Goal: Task Accomplishment & Management: Use online tool/utility

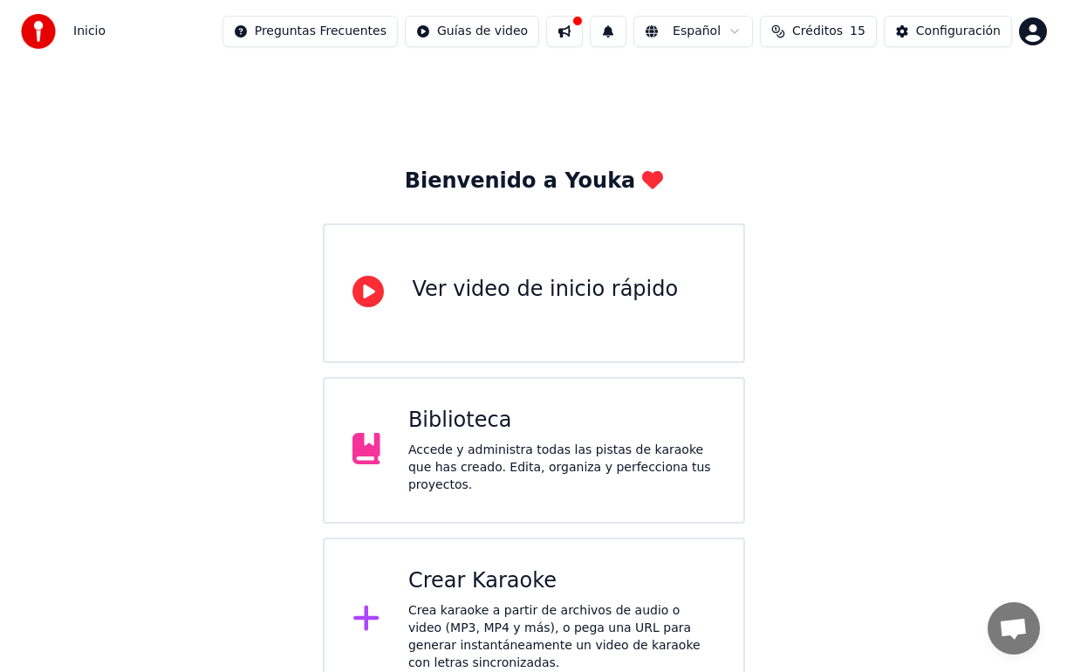
scroll to position [30, 0]
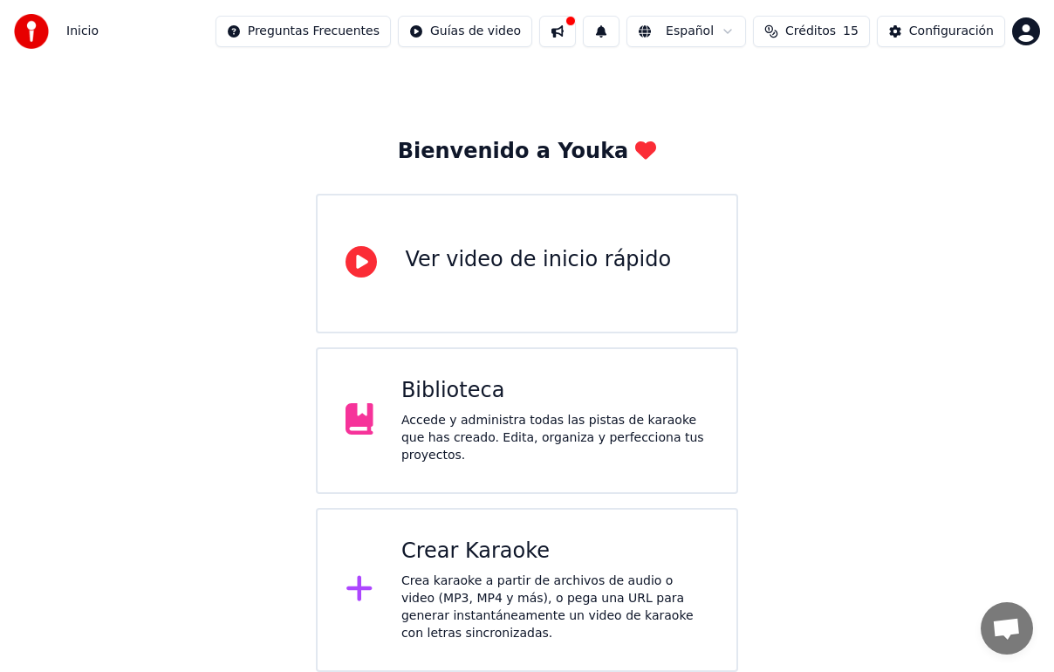
click at [570, 571] on div "Crear Karaoke Crea karaoke a partir de archivos de audio o video (MP3, MP4 y má…" at bounding box center [554, 589] width 307 height 105
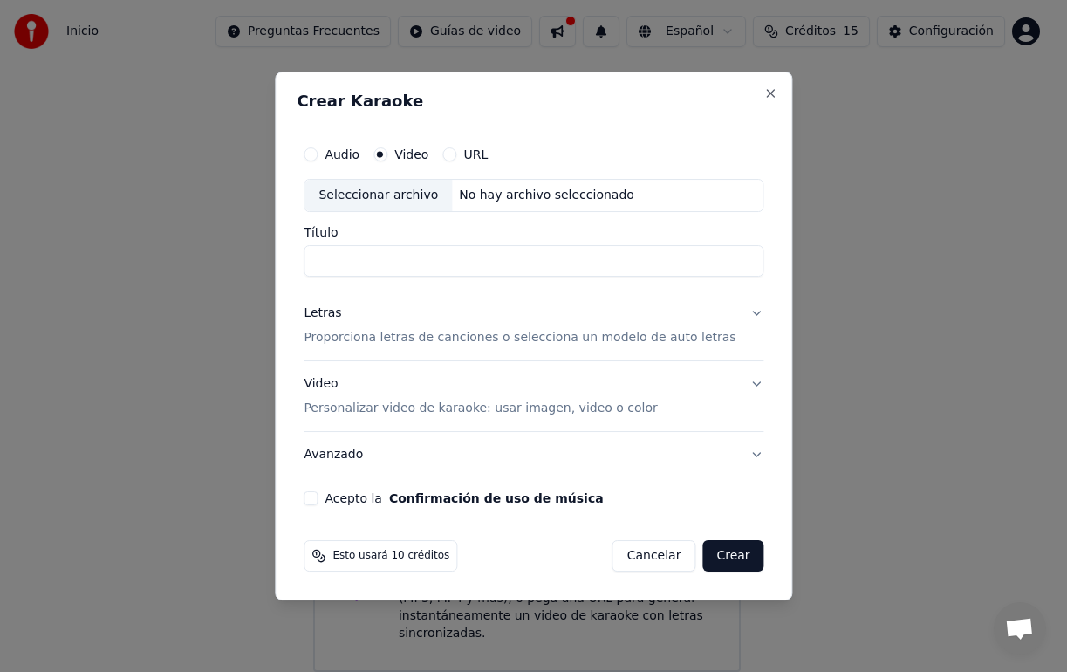
click at [428, 199] on div "Seleccionar archivo" at bounding box center [378, 195] width 147 height 31
type input "**********"
click at [481, 324] on div "Letras Proporciona letras de canciones o selecciona un modelo de auto letras" at bounding box center [520, 326] width 432 height 42
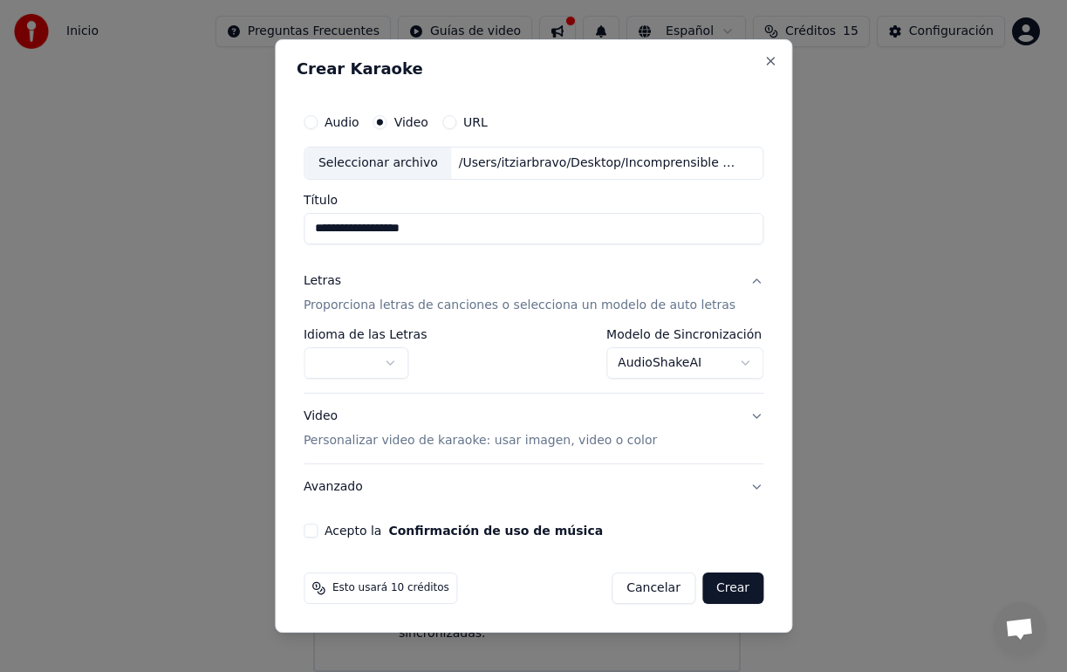
click at [659, 365] on body "**********" at bounding box center [527, 320] width 1054 height 701
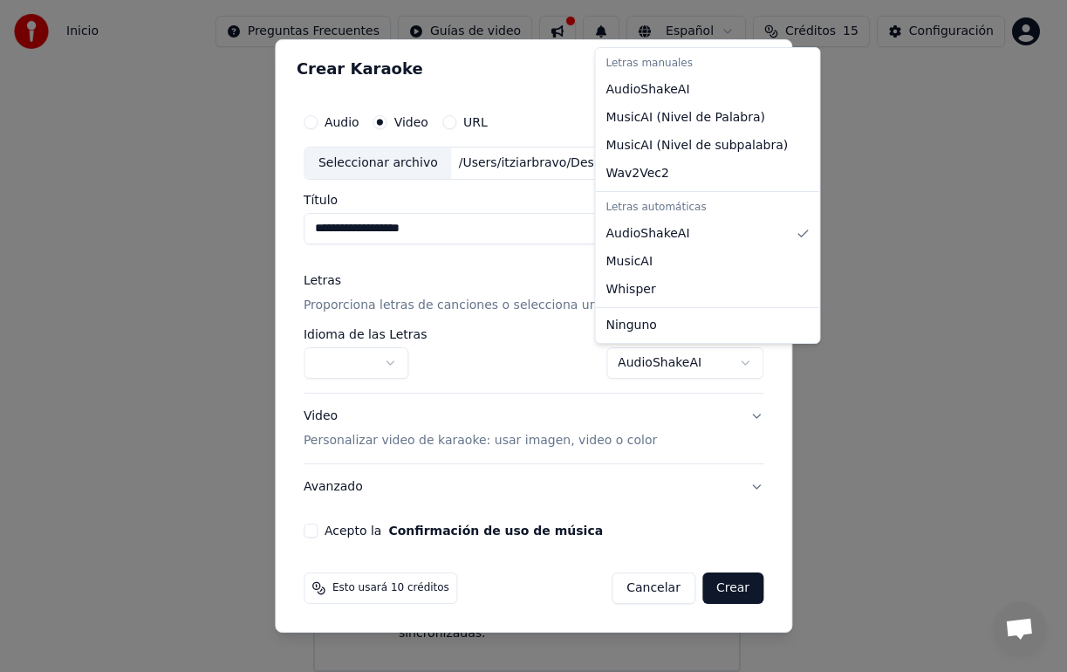
select select "**********"
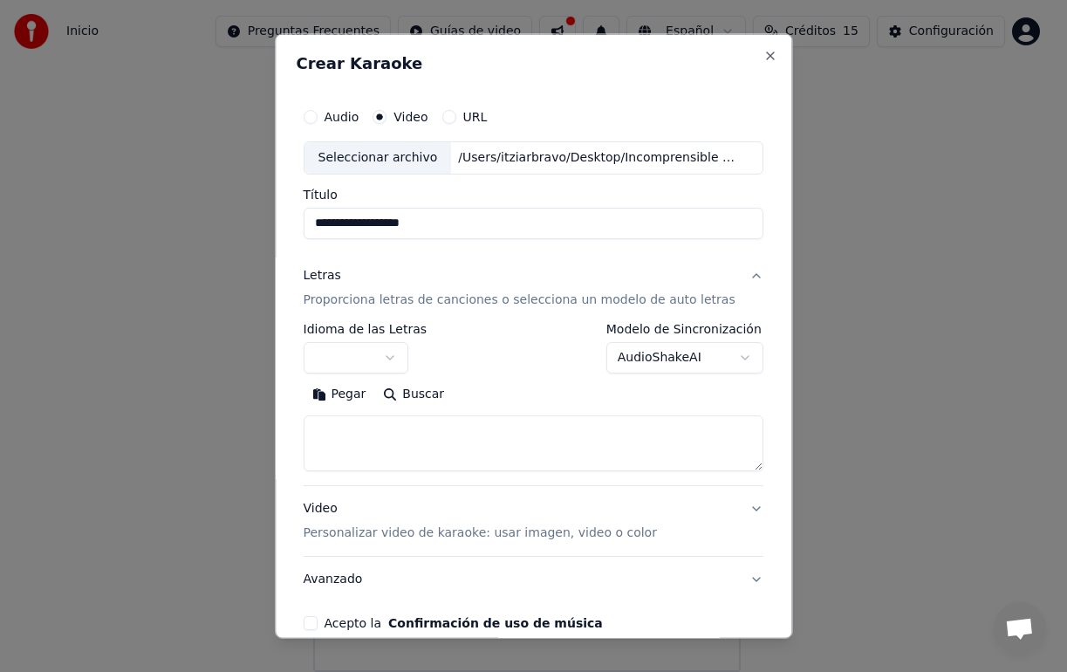
click at [371, 352] on button "button" at bounding box center [356, 356] width 105 height 31
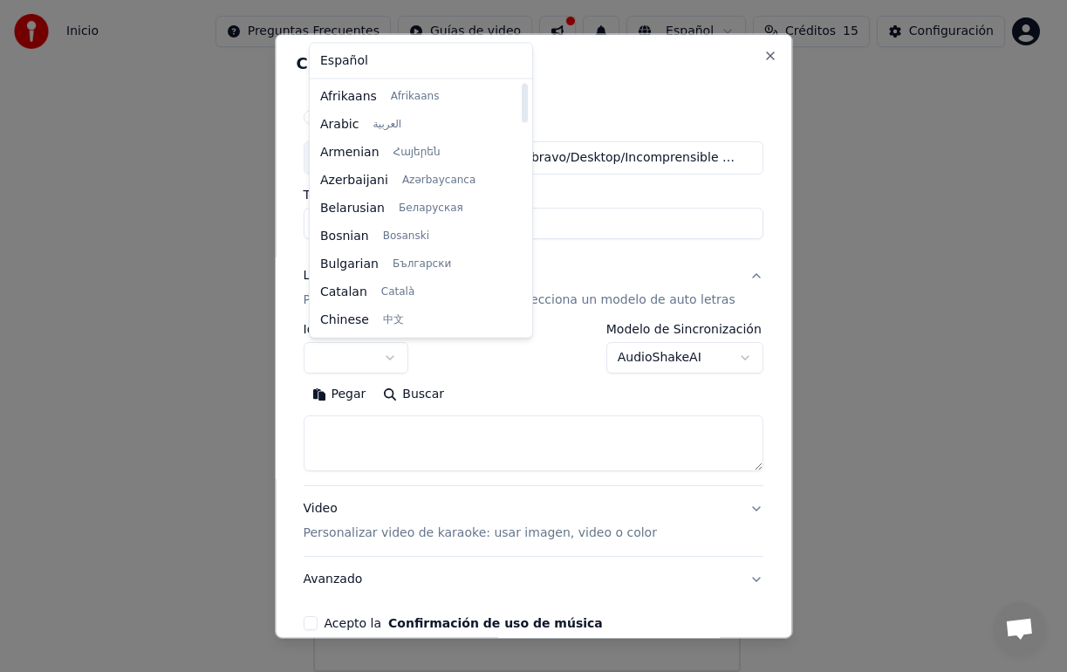
select select "**"
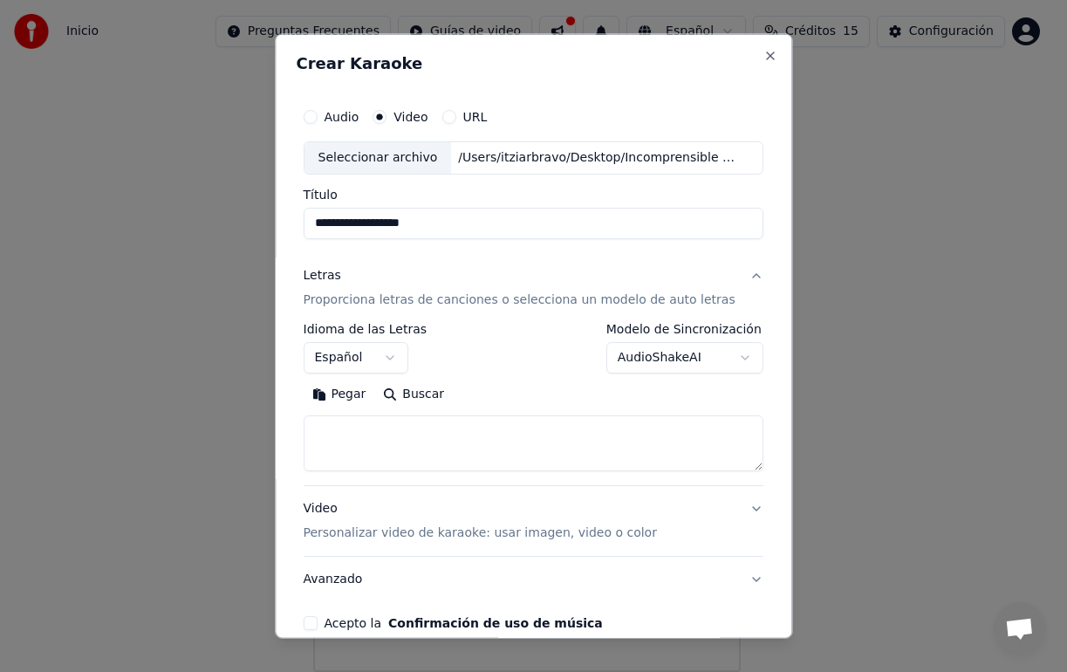
click at [393, 356] on button "Español" at bounding box center [356, 356] width 105 height 31
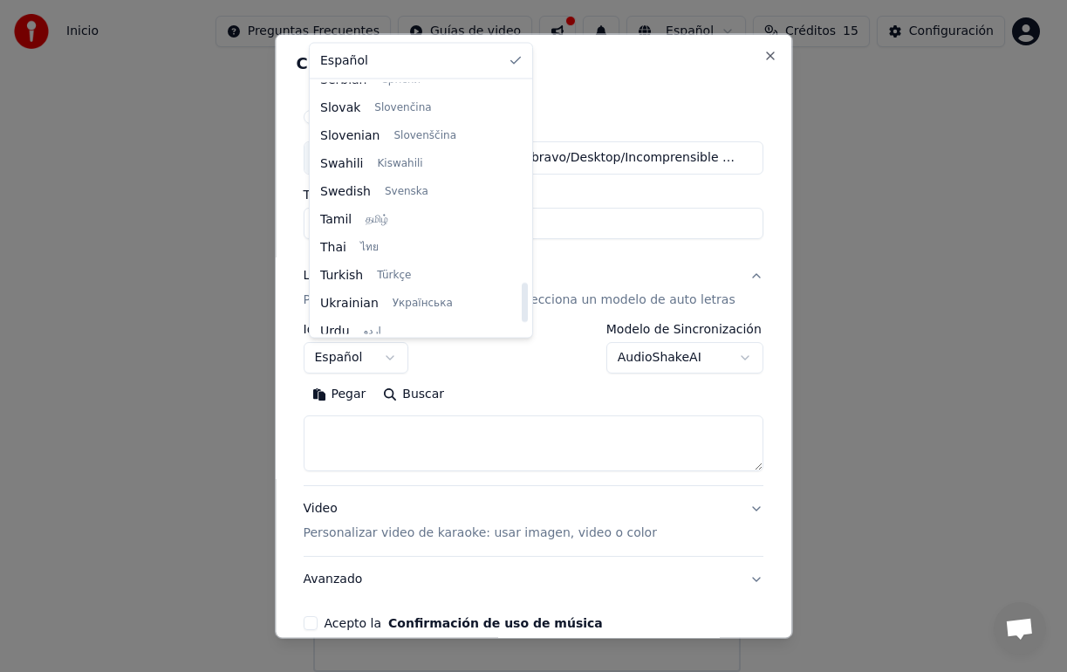
scroll to position [1282, 0]
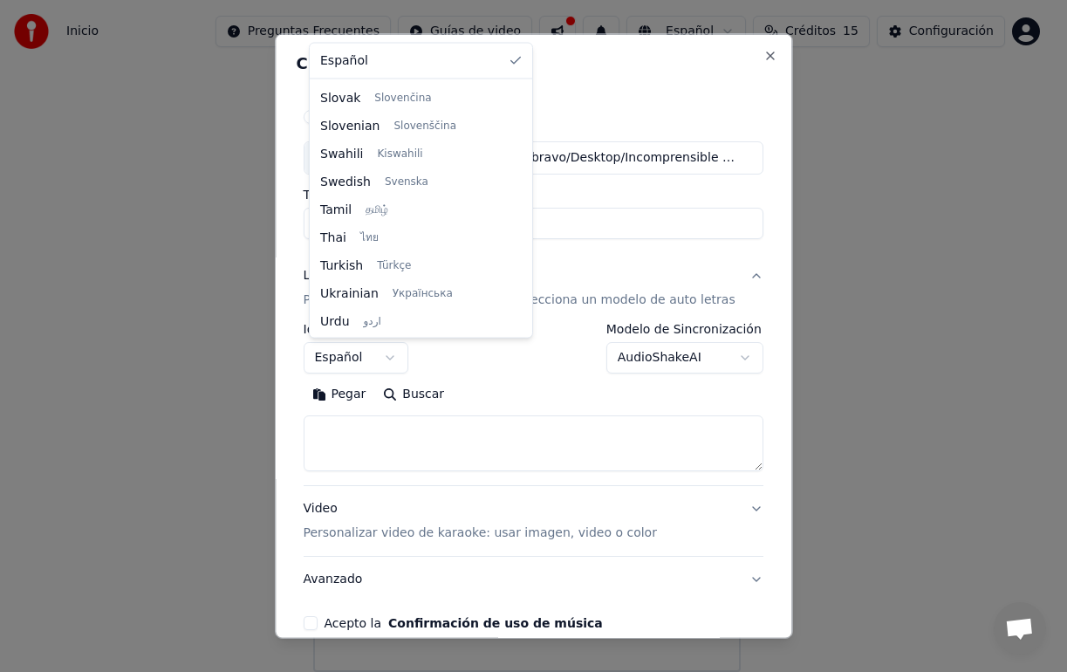
click at [503, 362] on body "**********" at bounding box center [527, 320] width 1054 height 701
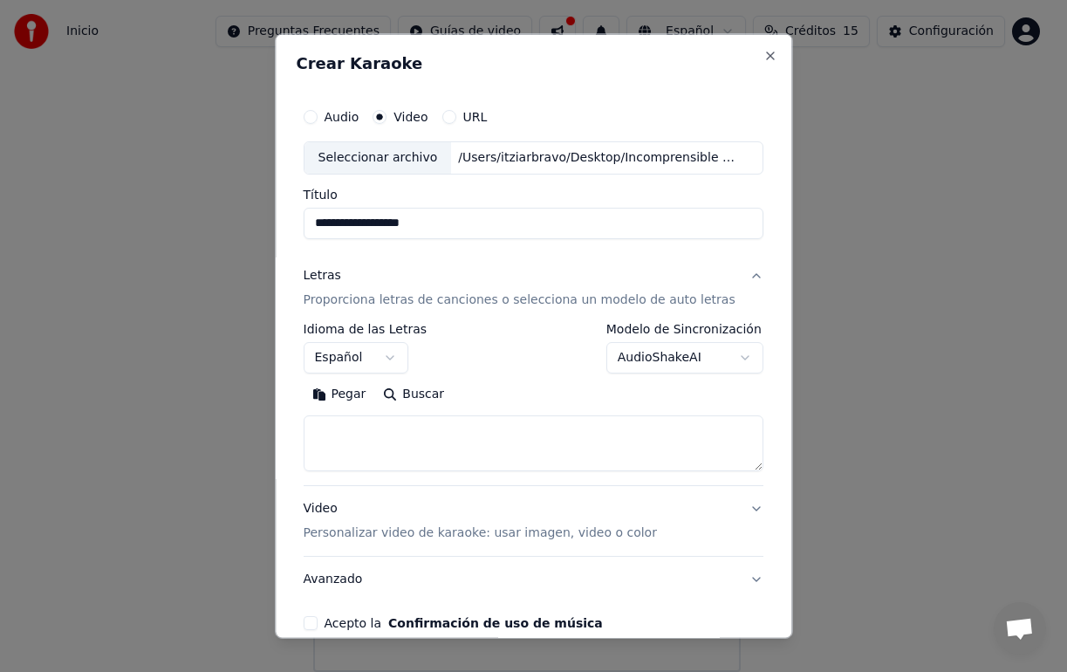
click at [358, 427] on textarea at bounding box center [534, 442] width 460 height 56
paste textarea "**********"
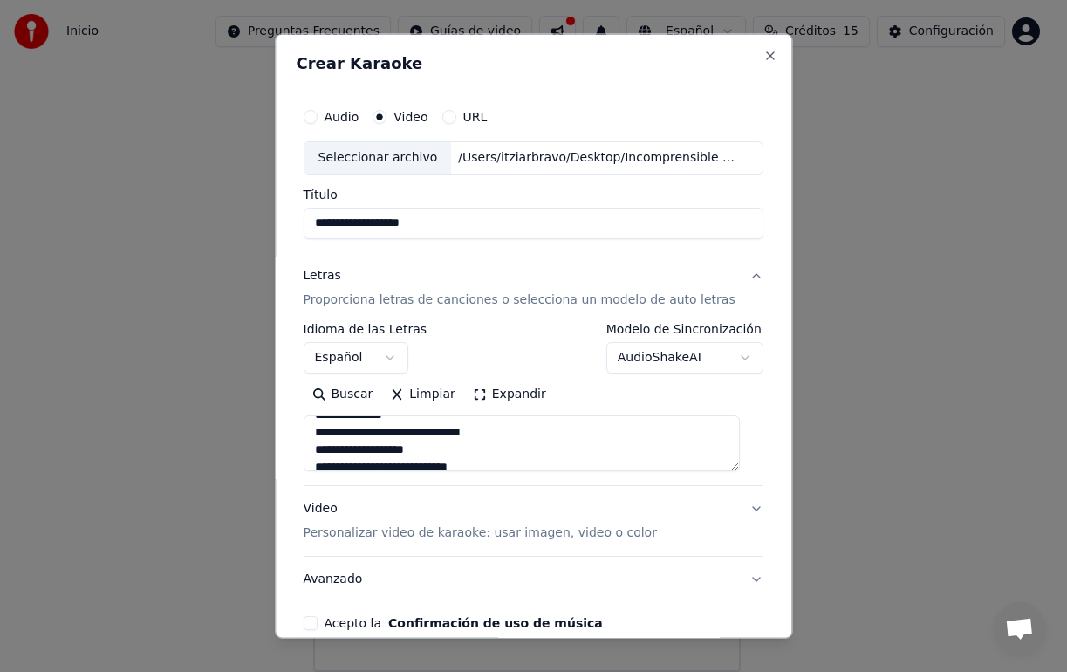
scroll to position [544, 0]
drag, startPoint x: 515, startPoint y: 431, endPoint x: 448, endPoint y: 433, distance: 66.3
click at [448, 433] on textarea at bounding box center [522, 442] width 436 height 56
drag, startPoint x: 466, startPoint y: 450, endPoint x: 316, endPoint y: 447, distance: 150.1
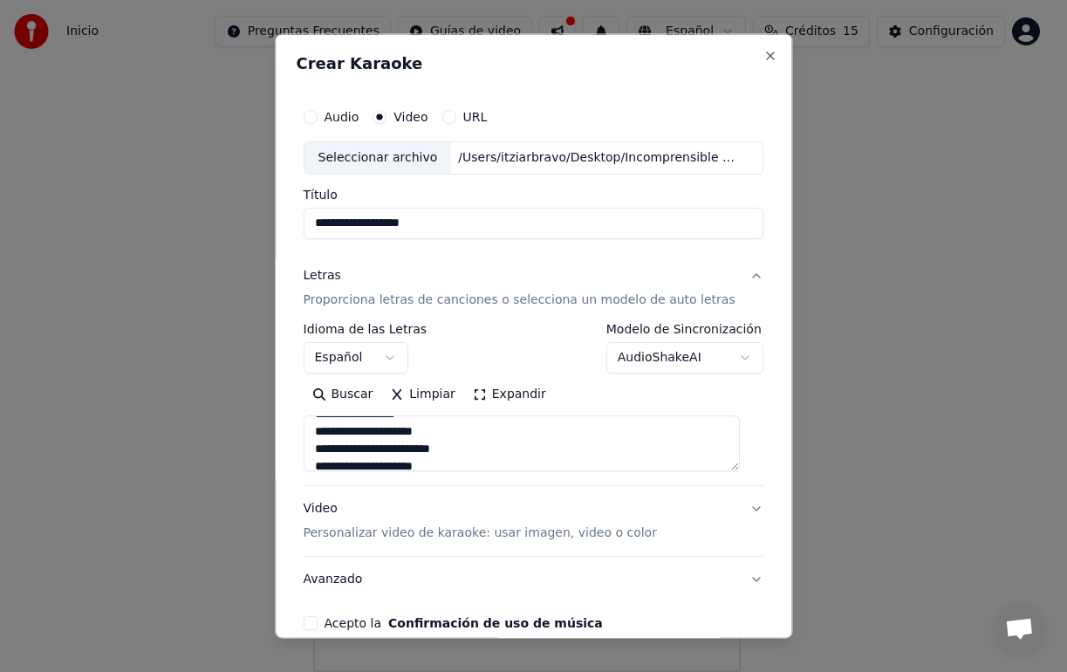
click at [316, 447] on textarea at bounding box center [522, 442] width 436 height 56
drag, startPoint x: 457, startPoint y: 441, endPoint x: 408, endPoint y: 443, distance: 48.9
click at [408, 443] on textarea at bounding box center [522, 442] width 436 height 56
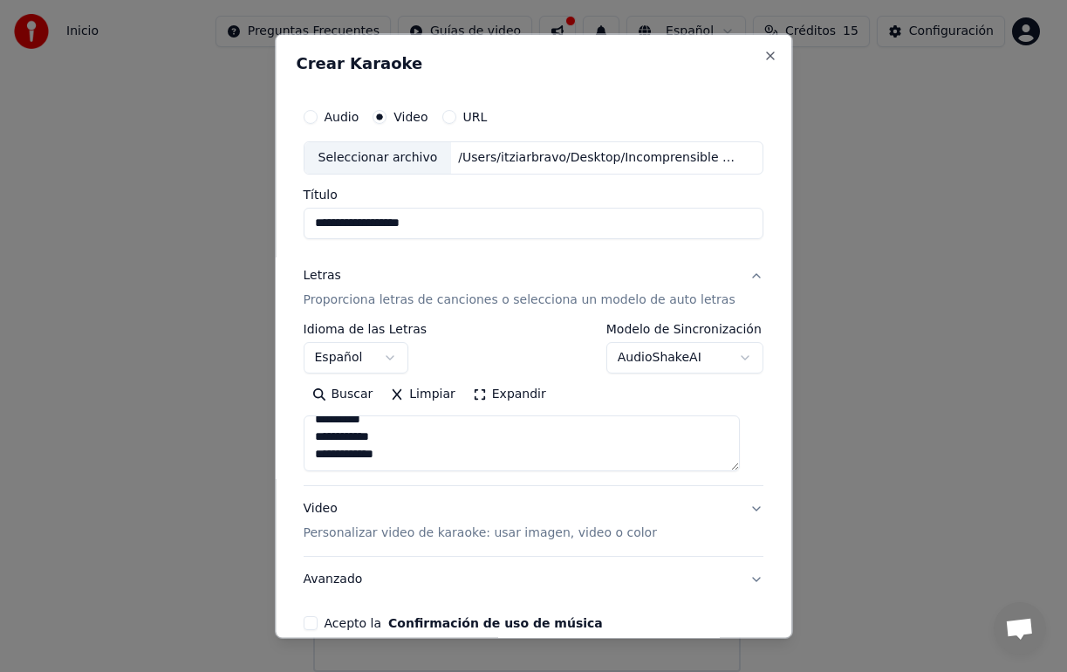
type textarea "**********"
click at [511, 516] on div "Video Personalizar video de karaoke: usar imagen, video o color" at bounding box center [480, 520] width 353 height 42
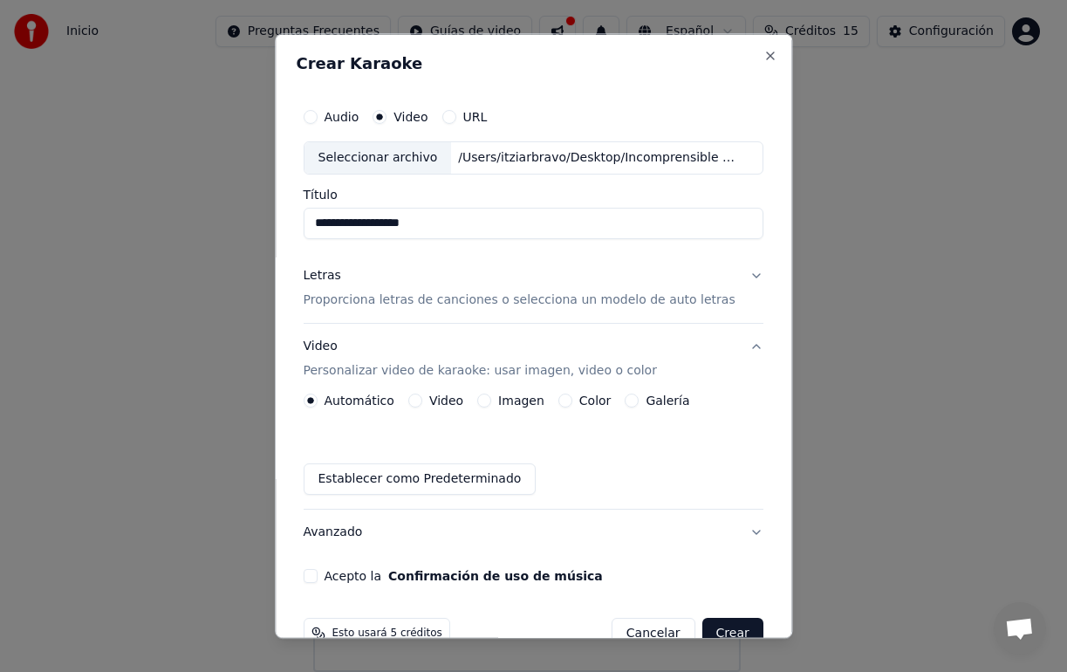
click at [485, 400] on button "Imagen" at bounding box center [484, 400] width 14 height 14
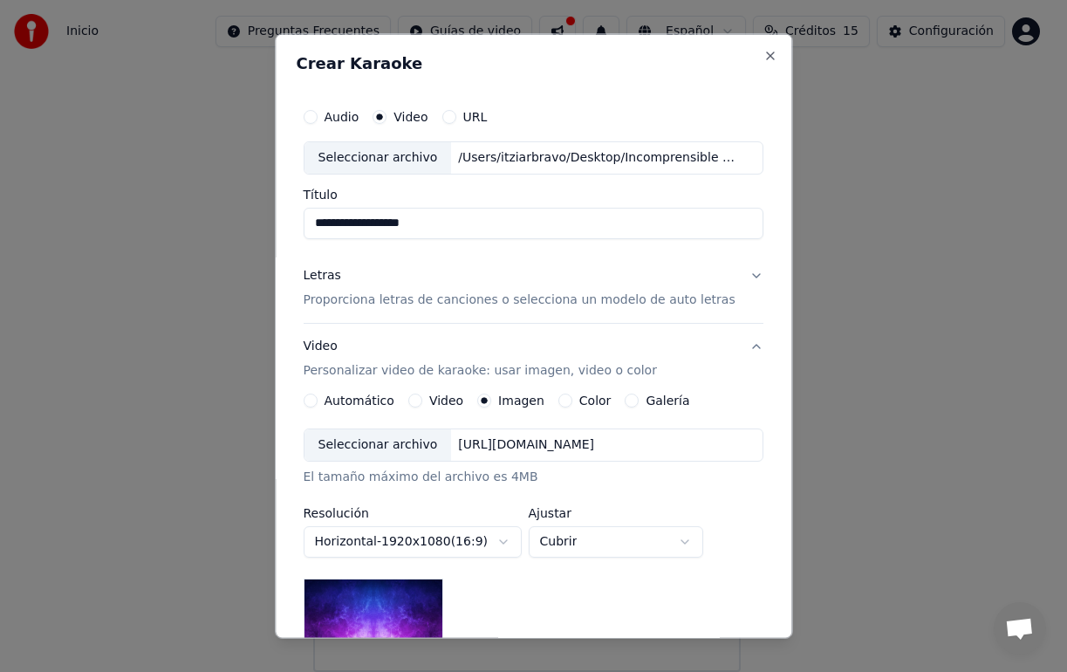
click at [370, 432] on div "Seleccionar archivo" at bounding box center [378, 443] width 147 height 31
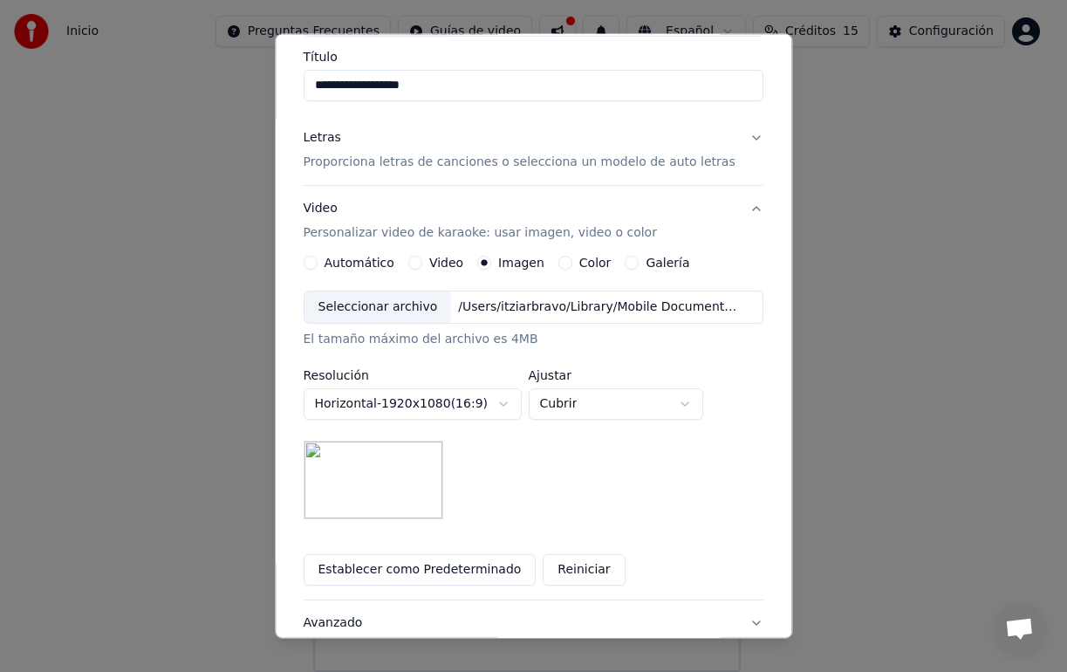
scroll to position [154, 0]
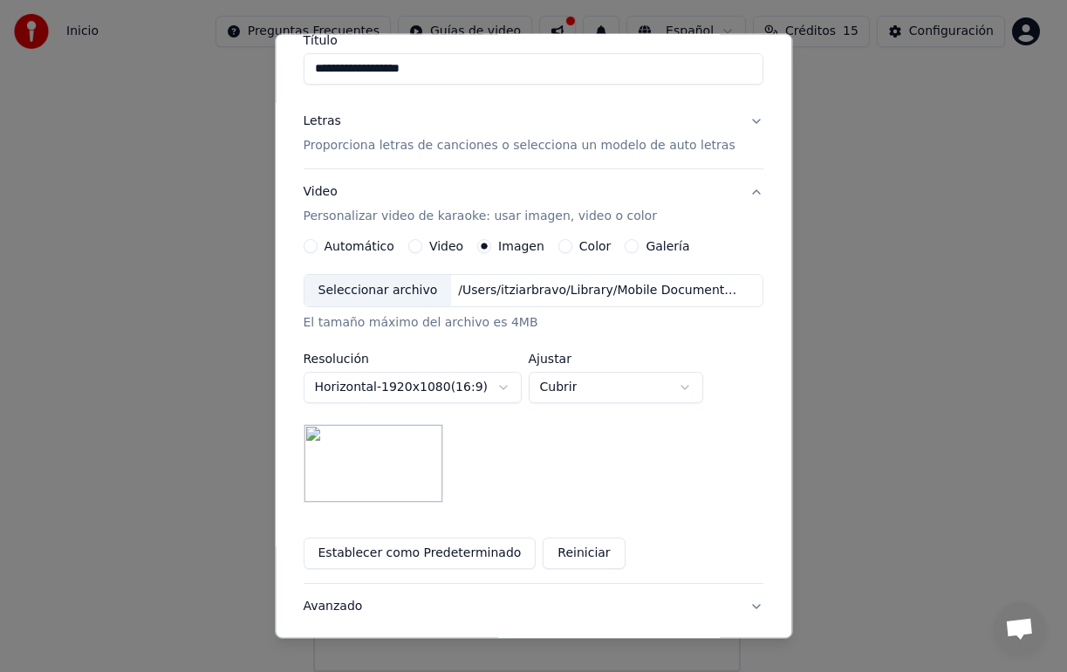
click at [625, 387] on body "**********" at bounding box center [527, 320] width 1054 height 701
click at [591, 393] on body "**********" at bounding box center [527, 320] width 1054 height 701
click at [571, 384] on body "**********" at bounding box center [527, 320] width 1054 height 701
select select "*****"
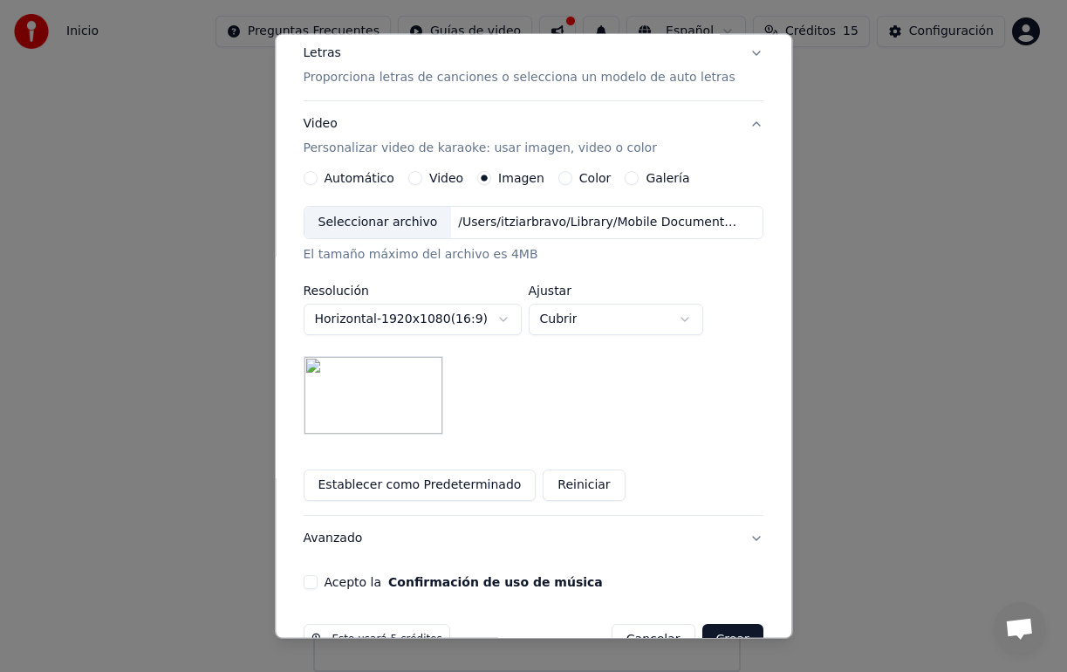
scroll to position [268, 0]
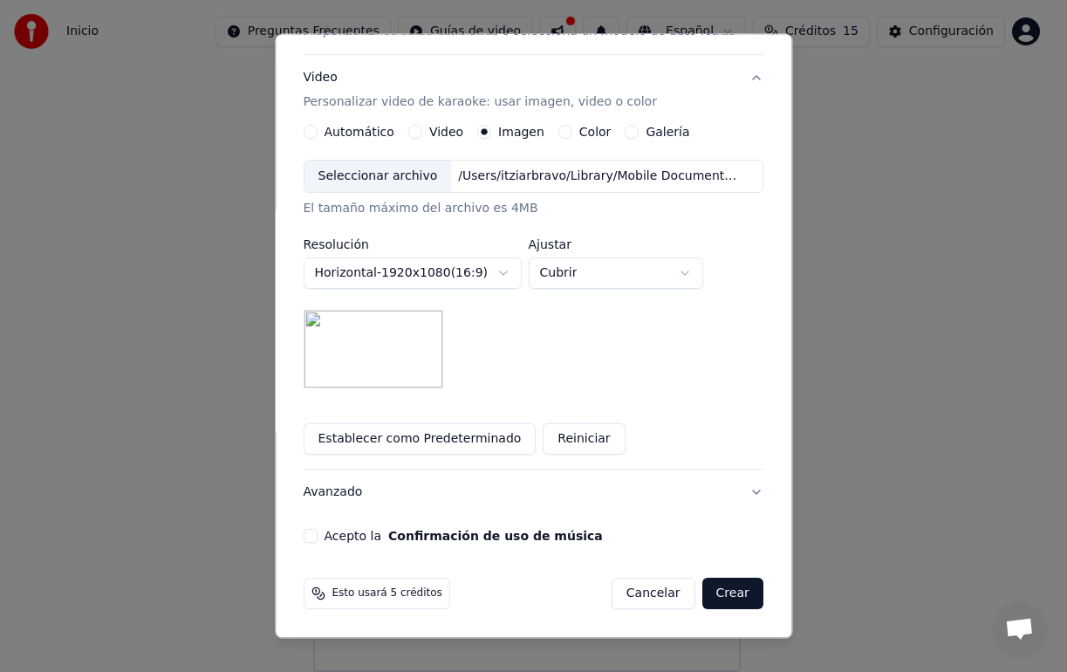
click at [318, 533] on button "Acepto la Confirmación de uso de música" at bounding box center [311, 536] width 14 height 14
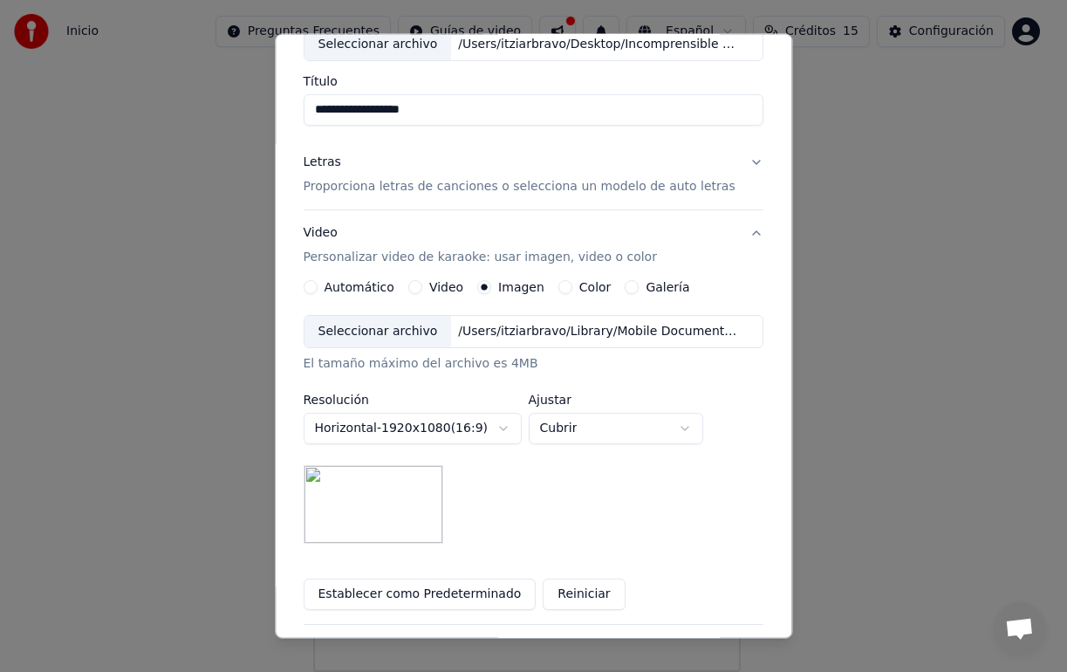
scroll to position [0, 0]
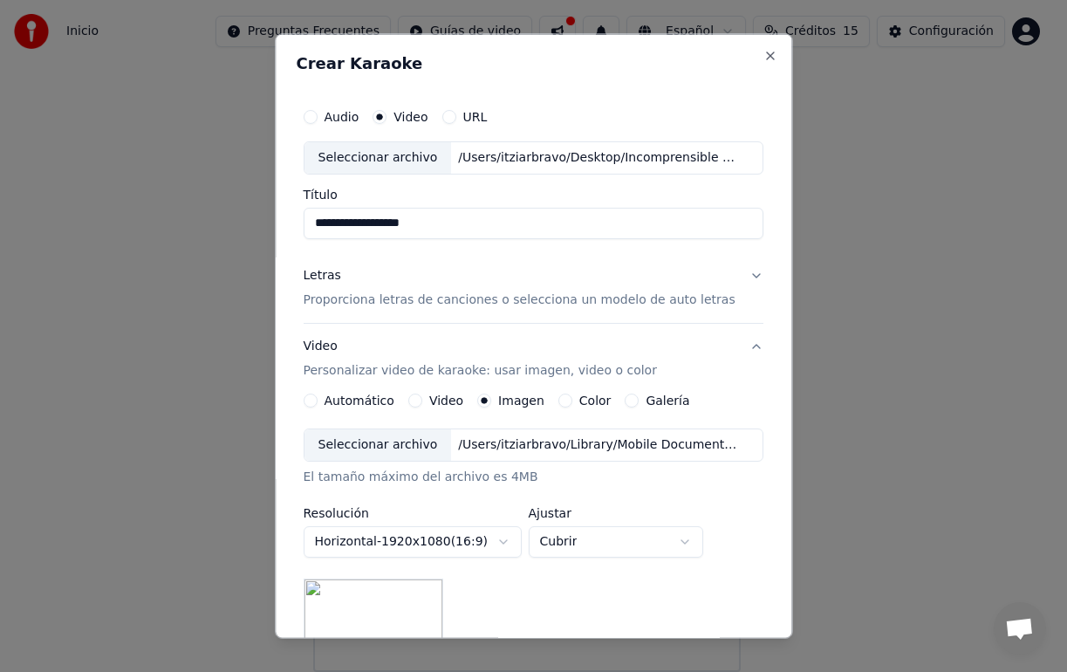
click at [729, 277] on button "Letras Proporciona letras de canciones o selecciona un modelo de auto letras" at bounding box center [534, 287] width 460 height 70
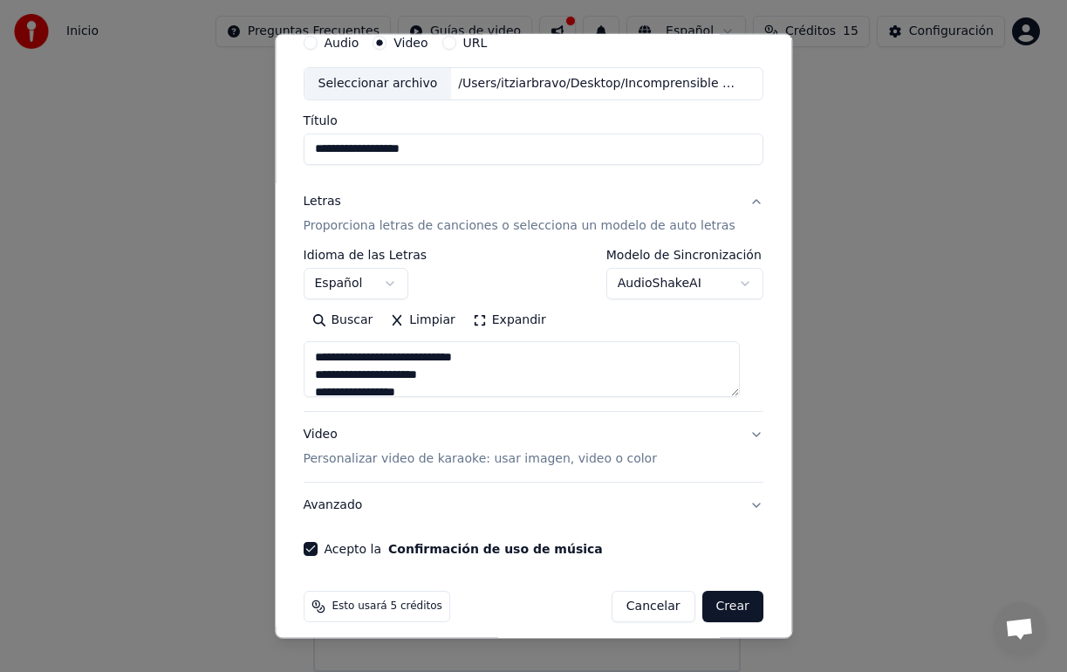
scroll to position [86, 0]
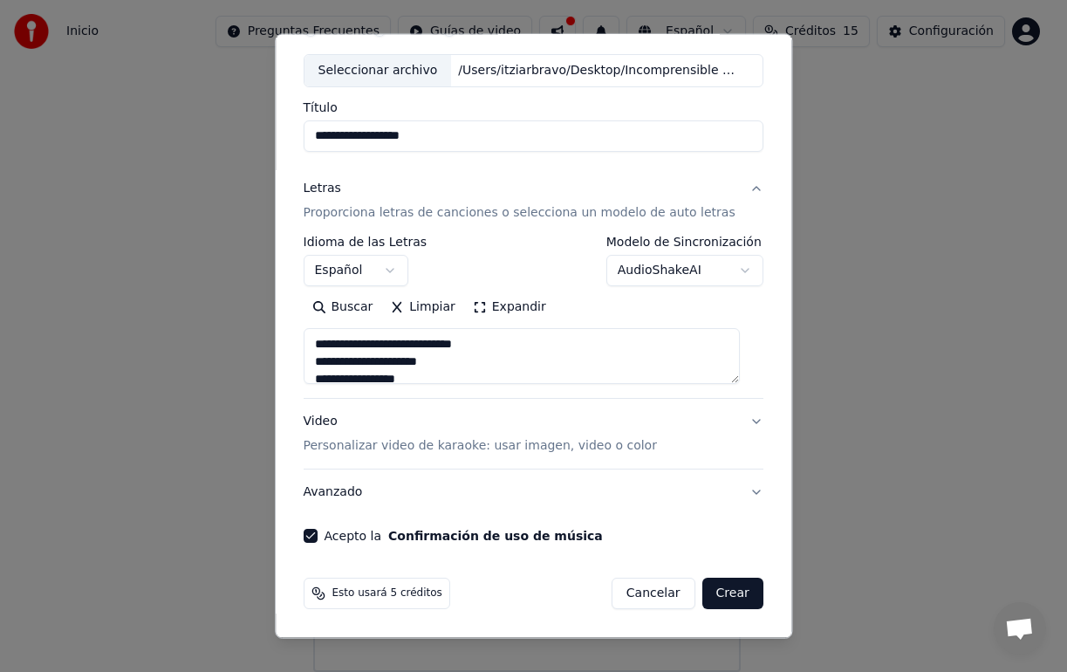
click at [736, 584] on button "Crear" at bounding box center [732, 593] width 61 height 31
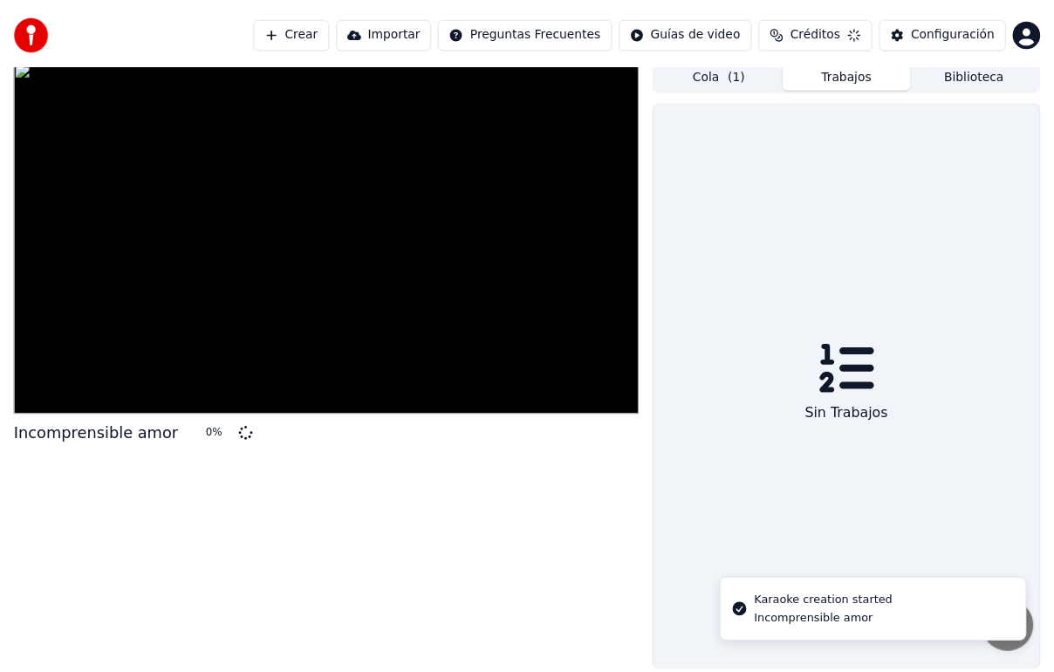
scroll to position [12, 0]
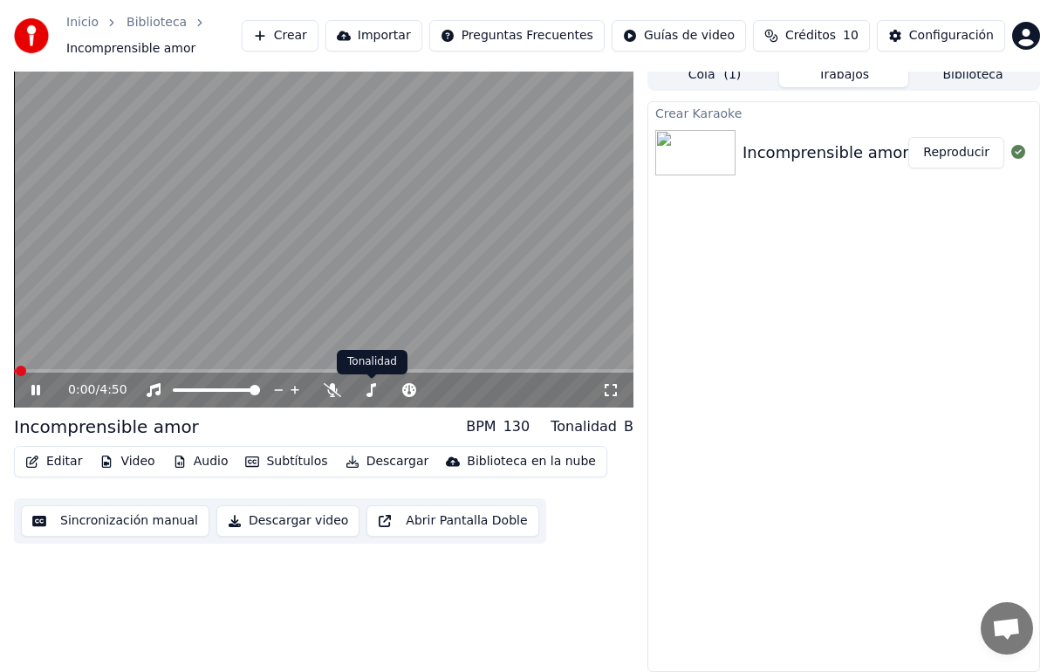
click at [332, 397] on div "0:00 / 4:50" at bounding box center [335, 389] width 534 height 17
click at [332, 389] on icon at bounding box center [332, 390] width 17 height 14
click at [366, 389] on span at bounding box center [395, 389] width 87 height 3
click at [385, 388] on span at bounding box center [395, 389] width 87 height 3
click at [383, 388] on span at bounding box center [385, 390] width 10 height 10
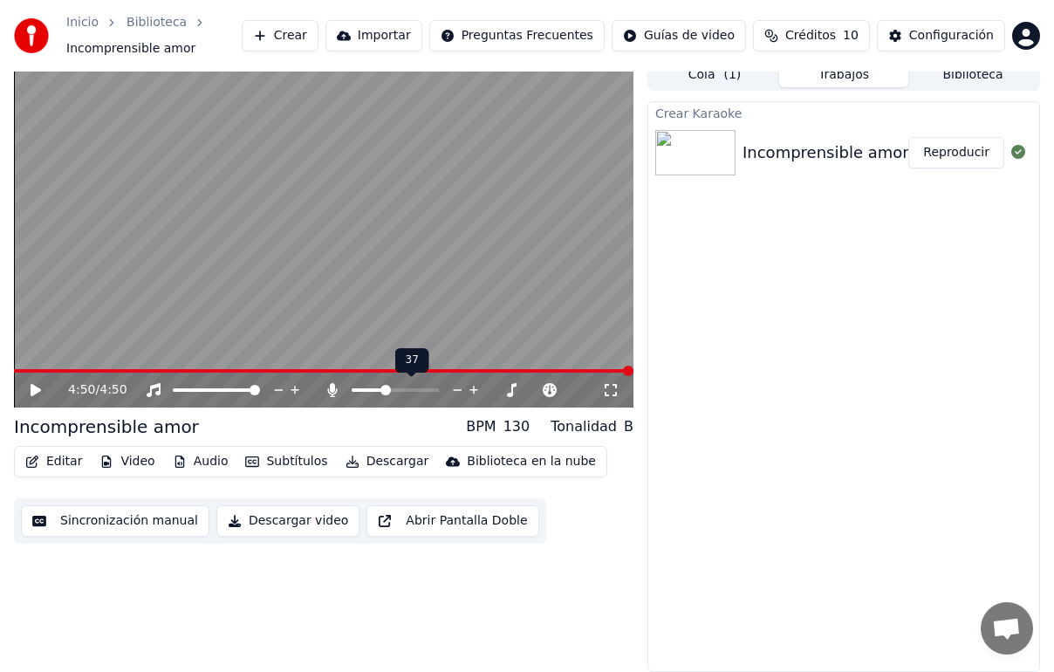
click at [384, 390] on span at bounding box center [385, 390] width 10 height 10
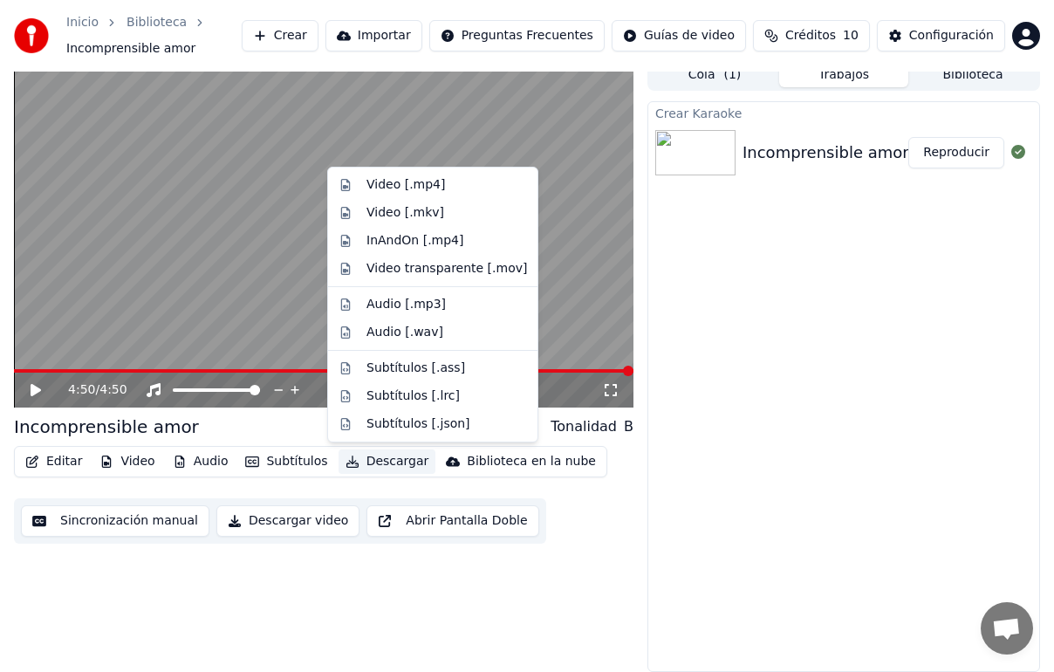
click at [381, 463] on button "Descargar" at bounding box center [388, 461] width 98 height 24
click at [250, 524] on button "Descargar video" at bounding box center [287, 520] width 143 height 31
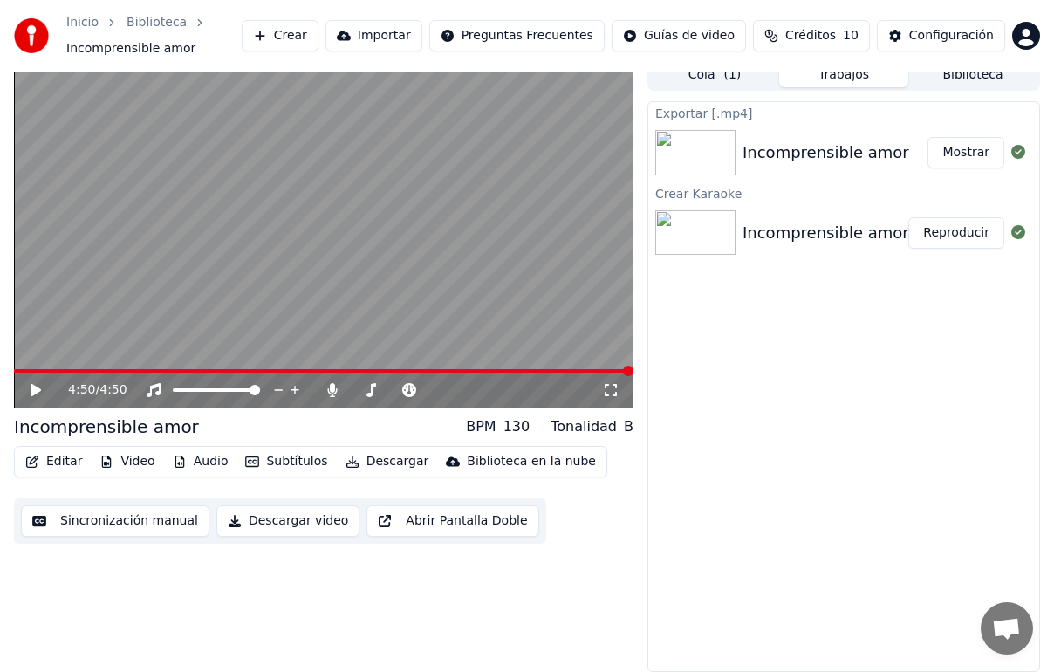
click at [845, 153] on div "Incomprensible amor" at bounding box center [825, 152] width 167 height 24
click at [970, 157] on button "Mostrar" at bounding box center [965, 152] width 77 height 31
click at [370, 390] on span at bounding box center [368, 389] width 32 height 3
click at [368, 389] on span at bounding box center [373, 390] width 10 height 10
click at [366, 389] on span at bounding box center [359, 389] width 15 height 3
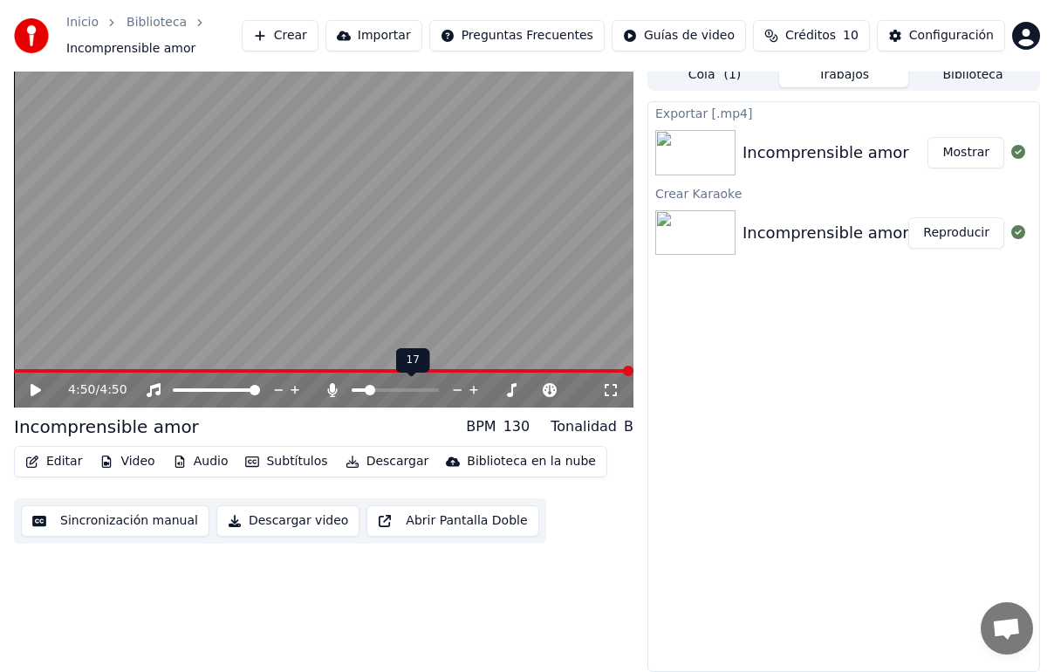
click at [372, 388] on span at bounding box center [370, 390] width 10 height 10
click at [370, 387] on span at bounding box center [373, 390] width 10 height 10
click at [375, 460] on button "Descargar" at bounding box center [388, 461] width 98 height 24
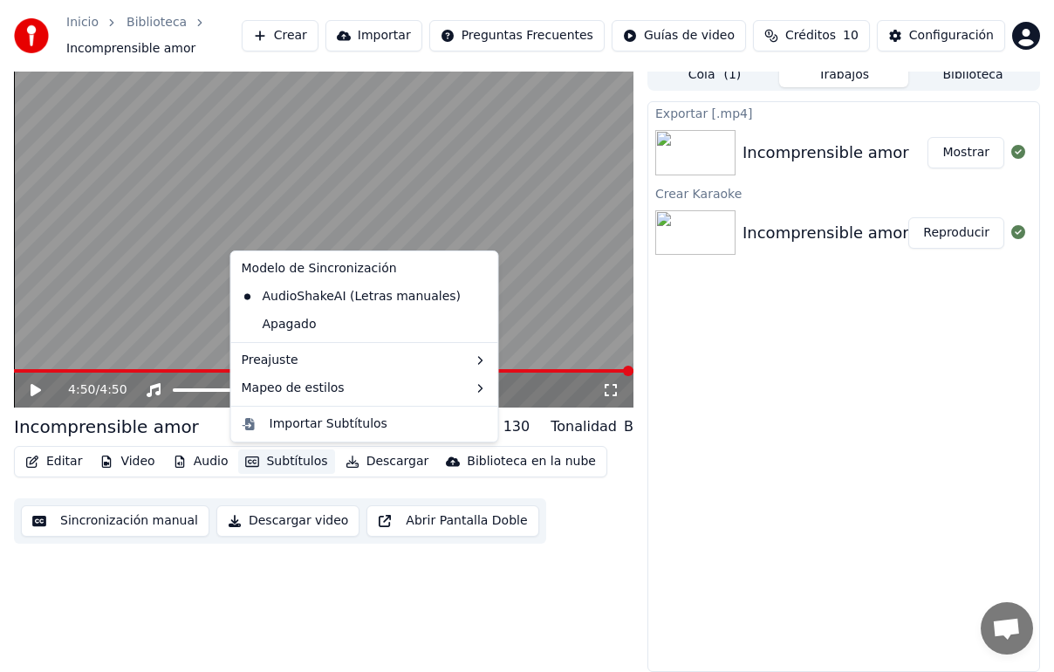
click at [257, 523] on button "Descargar video" at bounding box center [287, 520] width 143 height 31
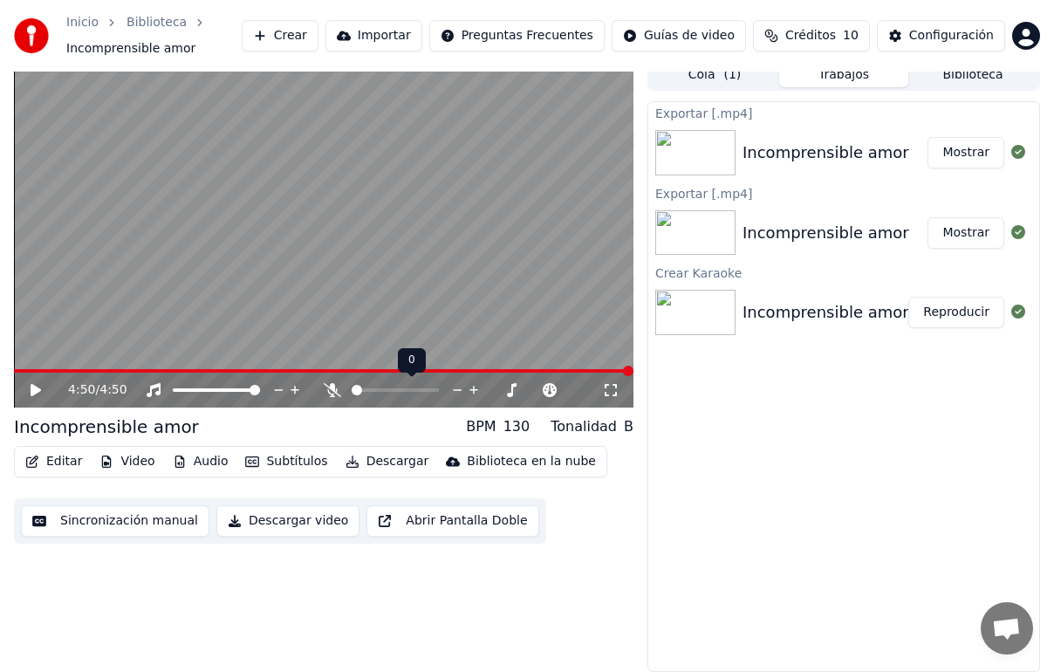
click at [352, 388] on span at bounding box center [357, 390] width 10 height 10
click at [276, 523] on button "Descargar video" at bounding box center [287, 520] width 143 height 31
